Goal: Check status: Check status

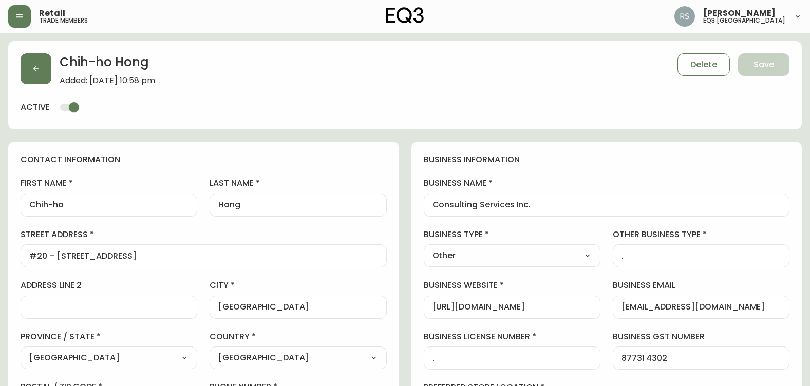
select select "BC"
select select "CA"
select select "CA_EN"
select select "Outreach from a Trade Rep"
select select "Other"
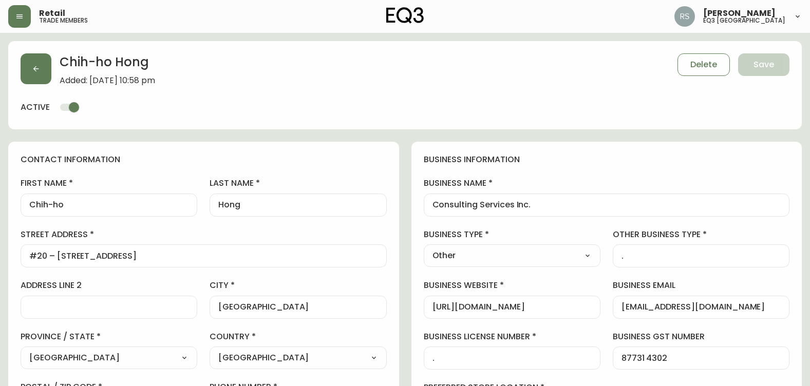
select select "cjw10z96p001r6gs00juufhhe"
select select "false"
click at [29, 23] on button "button" at bounding box center [19, 16] width 23 height 23
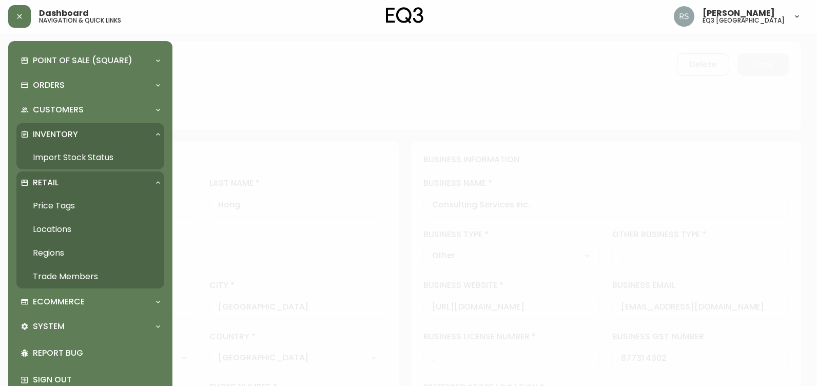
click at [48, 157] on link "Import Stock Status" at bounding box center [90, 158] width 148 height 24
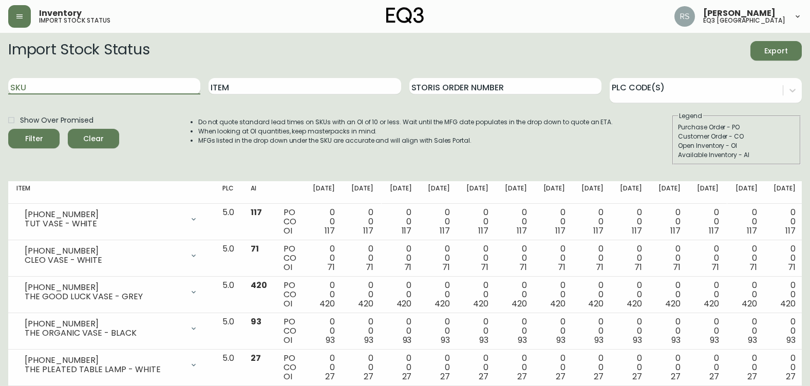
click at [158, 93] on input "SKU" at bounding box center [104, 86] width 192 height 16
paste input "3020-626-13-A"
click at [8, 129] on button "Filter" at bounding box center [33, 139] width 51 height 20
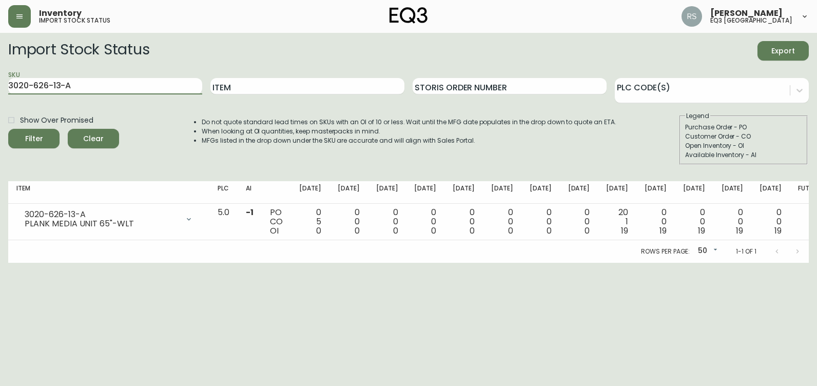
drag, startPoint x: 107, startPoint y: 80, endPoint x: 0, endPoint y: 95, distance: 107.8
click at [0, 96] on html "Inventory import stock status [PERSON_NAME] eq3 [GEOGRAPHIC_DATA] Import Stock …" at bounding box center [408, 131] width 817 height 263
paste input "177-PL"
click at [8, 129] on button "Filter" at bounding box center [33, 139] width 51 height 20
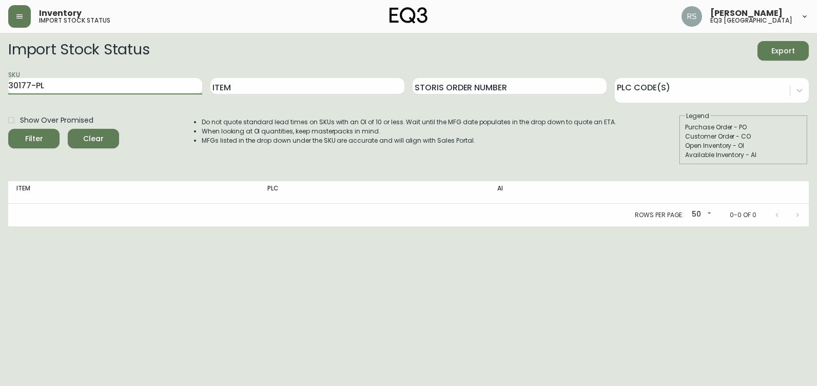
type input "3020-626-13-A"
click at [8, 129] on button "Filter" at bounding box center [33, 139] width 51 height 20
